Goal: Communication & Community: Answer question/provide support

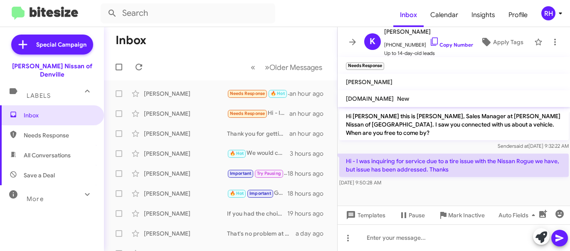
click at [215, 59] on mat-toolbar-row "« Previous » Next Older Messages" at bounding box center [220, 67] width 233 height 27
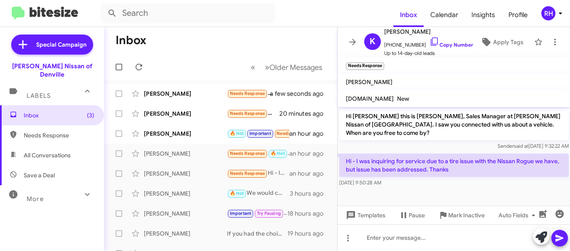
click at [214, 61] on mat-toolbar-row "« Previous » Next Older Messages" at bounding box center [220, 67] width 233 height 27
click at [352, 39] on icon at bounding box center [352, 42] width 7 height 6
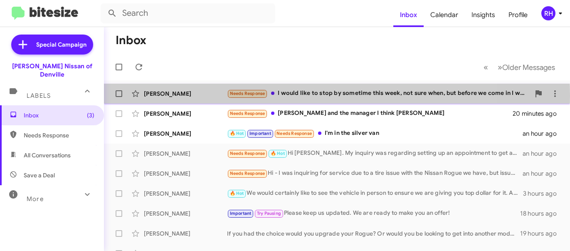
click at [216, 95] on div "[PERSON_NAME]" at bounding box center [185, 93] width 83 height 8
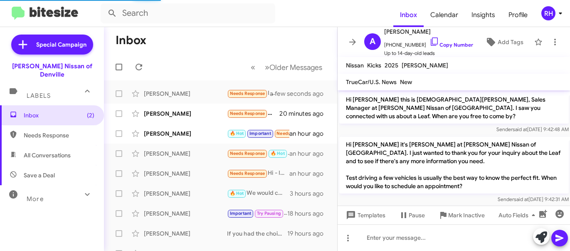
scroll to position [706, 0]
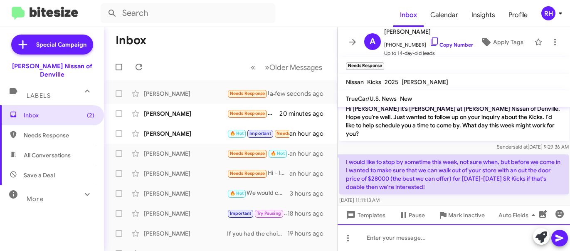
click at [372, 243] on div at bounding box center [453, 237] width 233 height 27
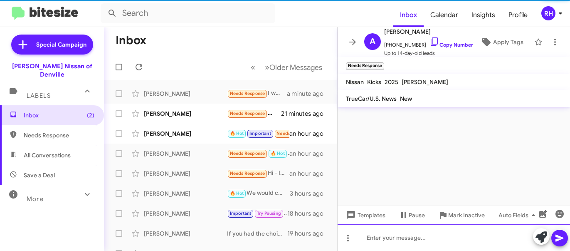
scroll to position [753, 0]
